Goal: Transaction & Acquisition: Purchase product/service

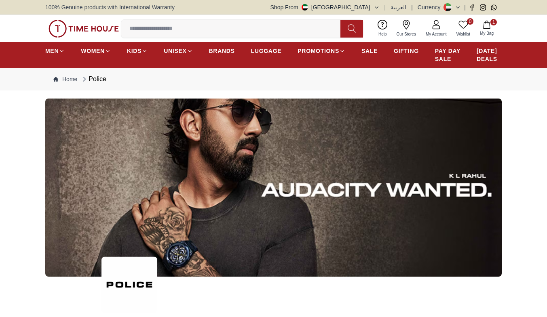
click at [158, 29] on input at bounding box center [233, 29] width 225 height 16
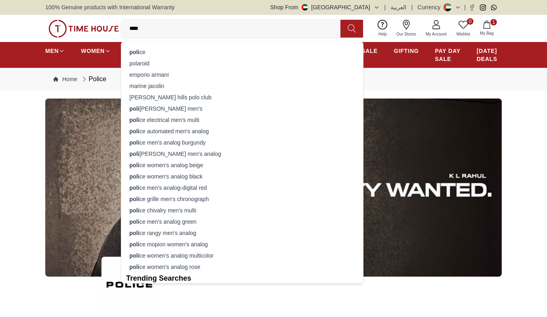
type input "****"
click at [160, 55] on div "[PERSON_NAME]" at bounding box center [242, 51] width 232 height 11
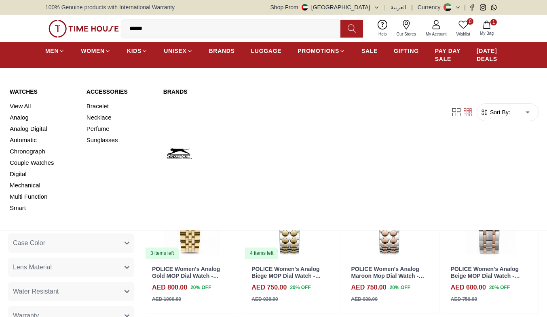
click at [27, 112] on link "View All" at bounding box center [43, 106] width 67 height 11
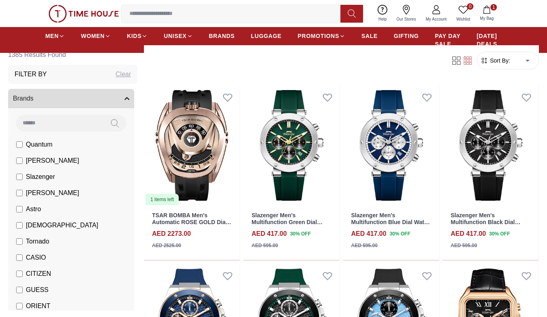
scroll to position [323, 0]
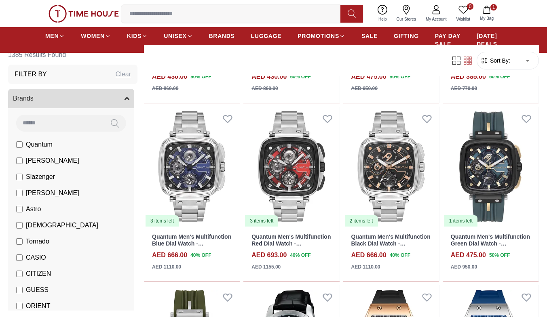
scroll to position [1534, 0]
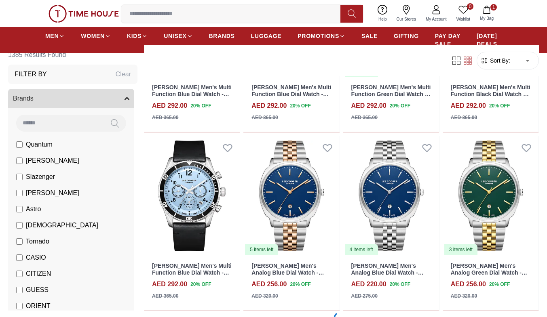
scroll to position [2611, 0]
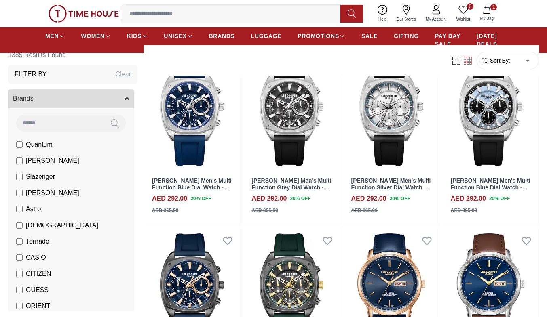
scroll to position [3294, 0]
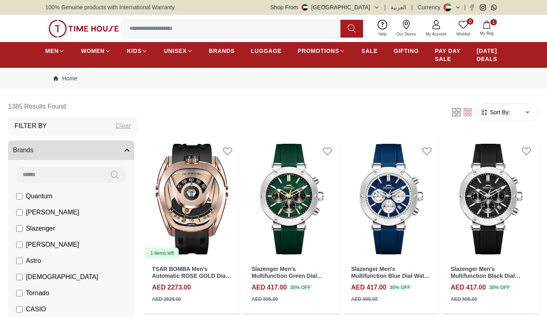
click at [231, 26] on input at bounding box center [233, 29] width 225 height 16
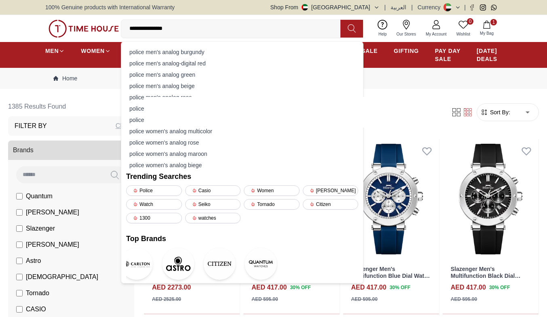
type input "**********"
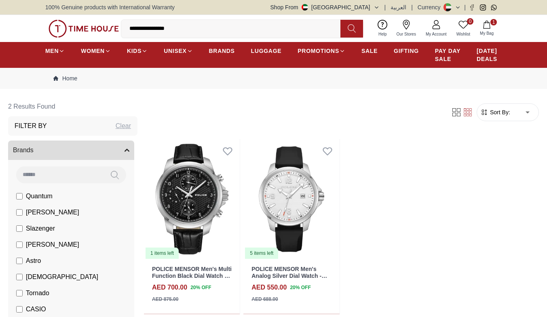
click at [221, 31] on input "**********" at bounding box center [233, 29] width 225 height 16
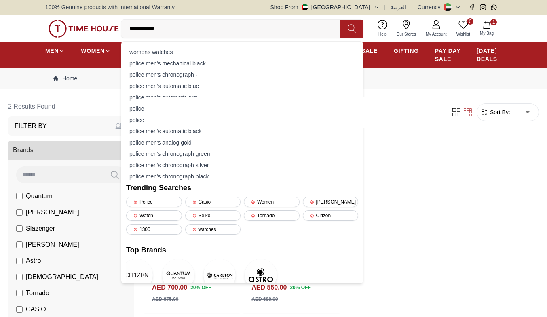
type input "**********"
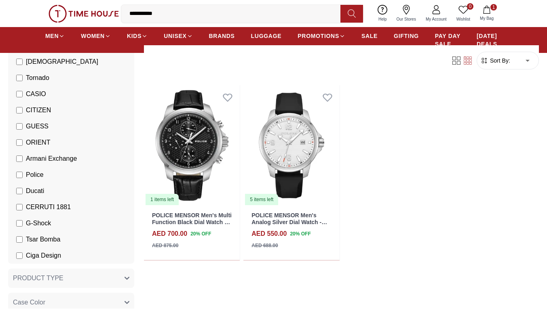
scroll to position [107, 0]
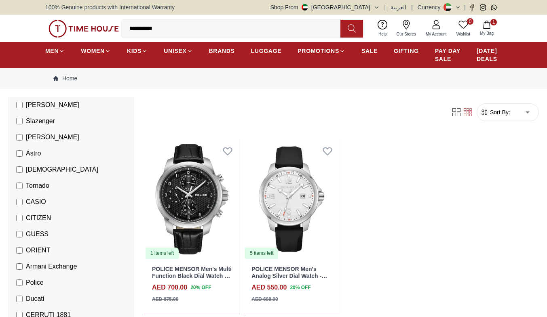
click at [457, 112] on icon at bounding box center [459, 110] width 4 height 4
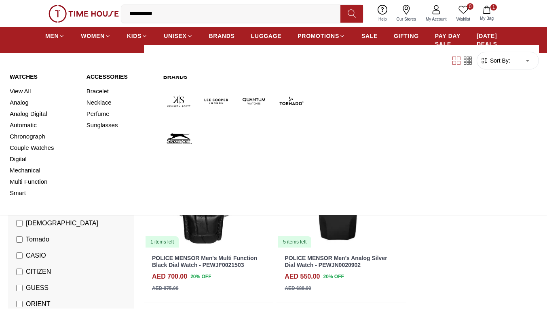
click at [52, 37] on span "MEN" at bounding box center [51, 36] width 13 height 8
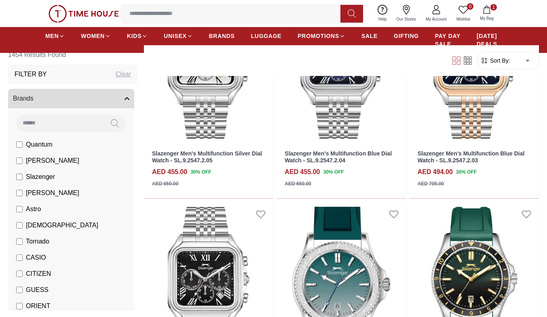
scroll to position [1131, 0]
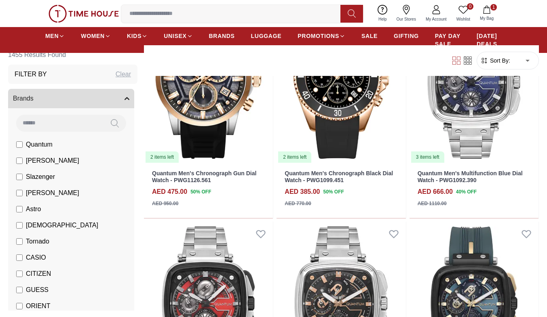
scroll to position [2730, 0]
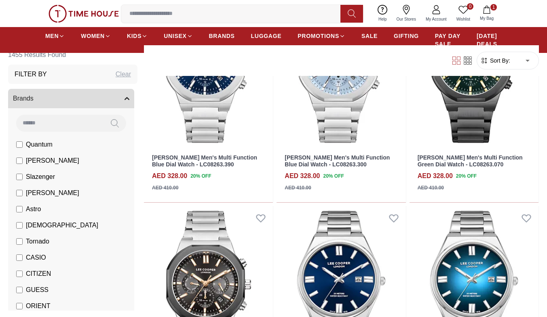
scroll to position [2930, 0]
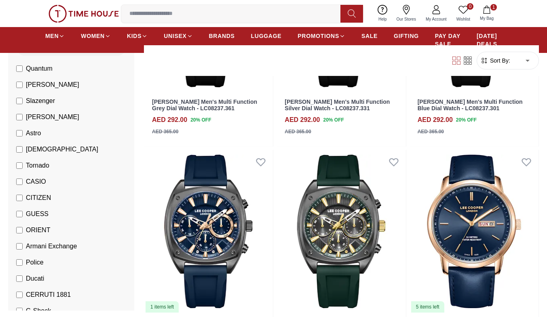
scroll to position [162, 0]
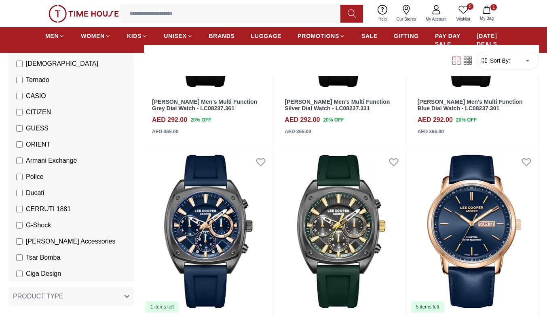
click at [20, 173] on label "Police" at bounding box center [29, 177] width 27 height 10
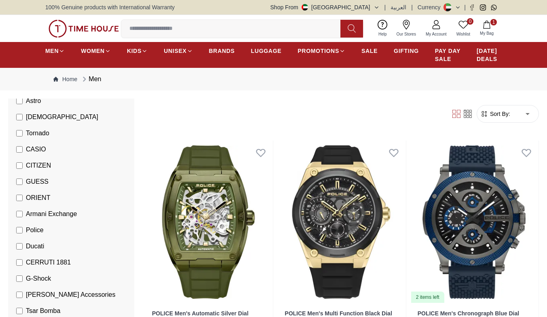
scroll to position [269, 0]
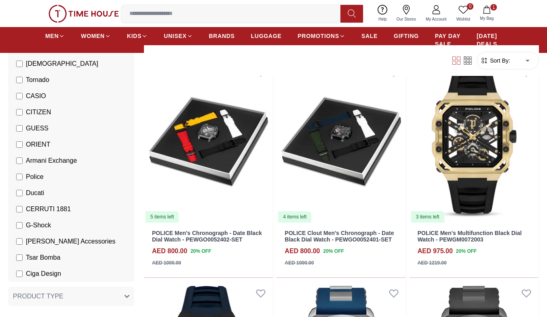
scroll to position [1400, 0]
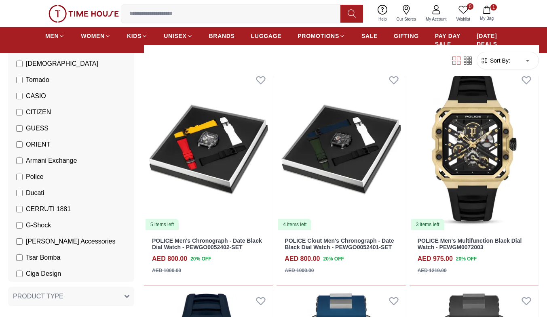
click at [202, 172] on img at bounding box center [208, 149] width 129 height 163
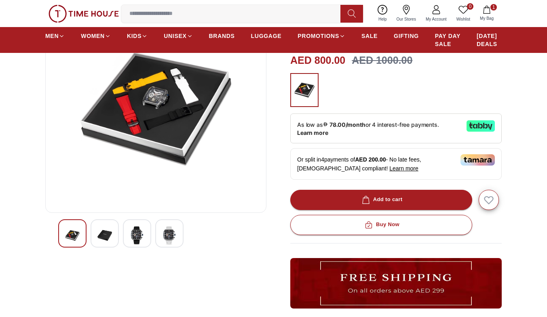
scroll to position [108, 0]
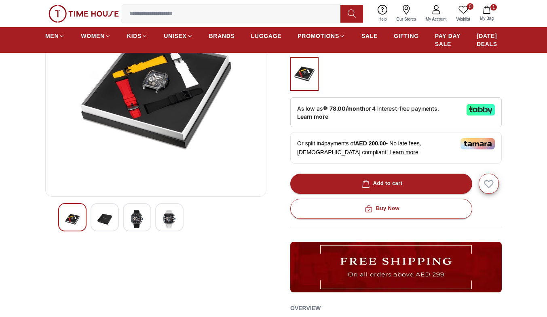
click at [142, 229] on img at bounding box center [137, 219] width 15 height 19
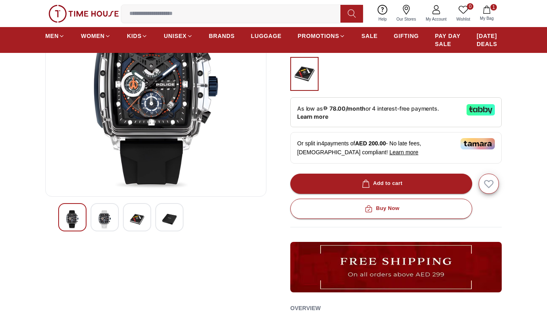
scroll to position [0, 0]
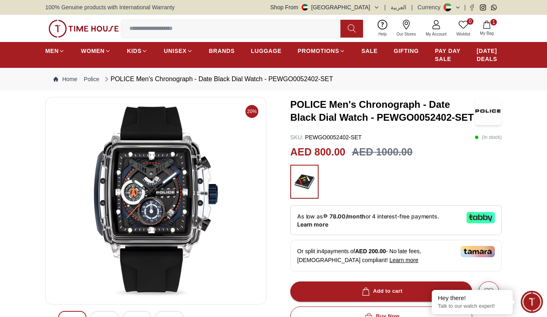
click at [186, 202] on img at bounding box center [155, 201] width 207 height 194
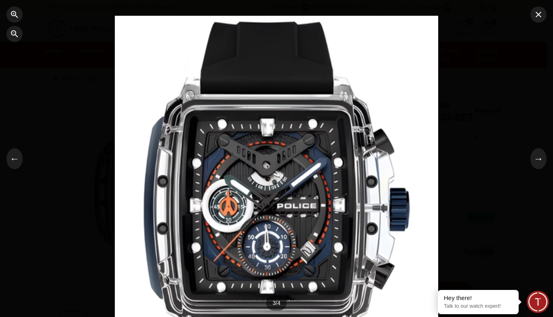
click at [536, 157] on button "→" at bounding box center [538, 158] width 16 height 21
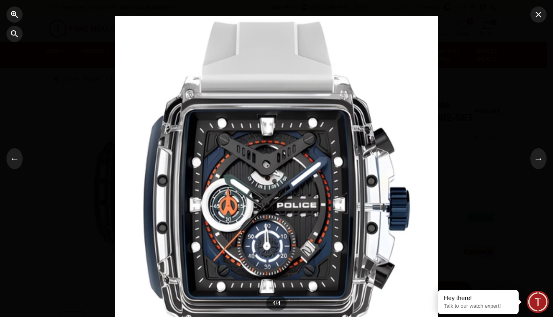
click at [536, 157] on button "→" at bounding box center [538, 158] width 16 height 21
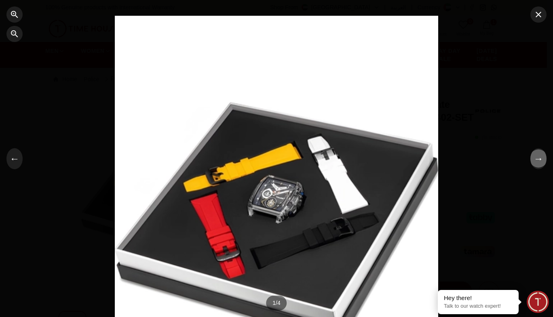
click at [536, 157] on button "→" at bounding box center [538, 158] width 16 height 21
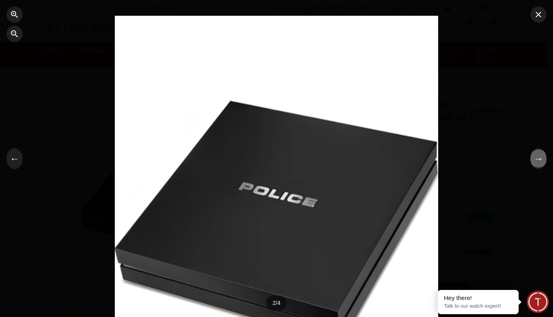
click at [536, 157] on button "→" at bounding box center [538, 158] width 16 height 21
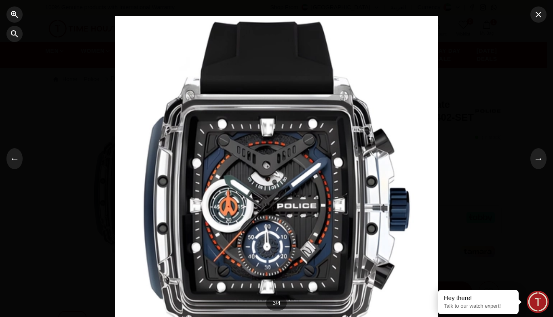
click at [537, 19] on button "button" at bounding box center [538, 14] width 16 height 16
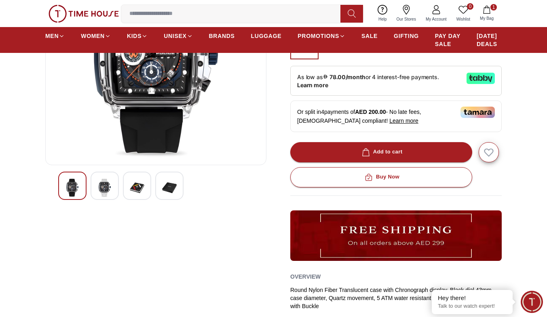
scroll to position [215, 0]
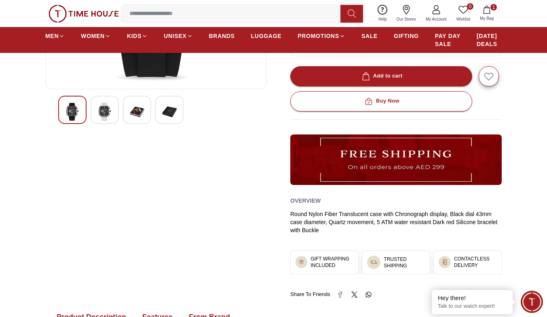
click at [488, 16] on span "My Bag" at bounding box center [486, 18] width 20 height 6
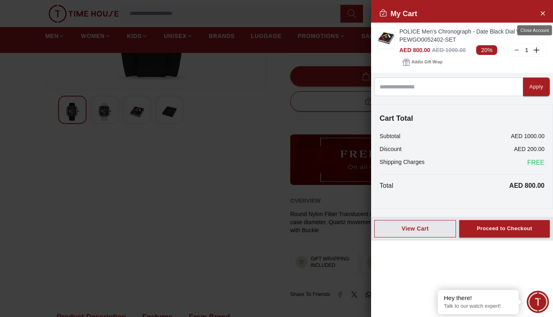
click at [542, 14] on icon "Close Account" at bounding box center [542, 13] width 6 height 10
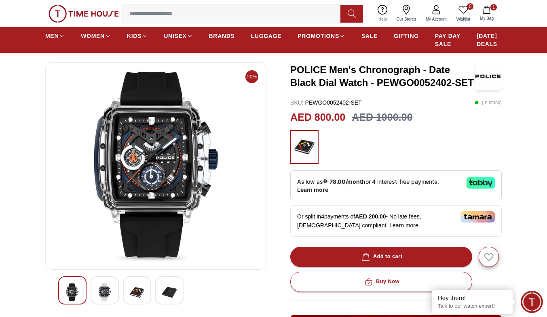
scroll to position [0, 0]
